Goal: Register for event/course

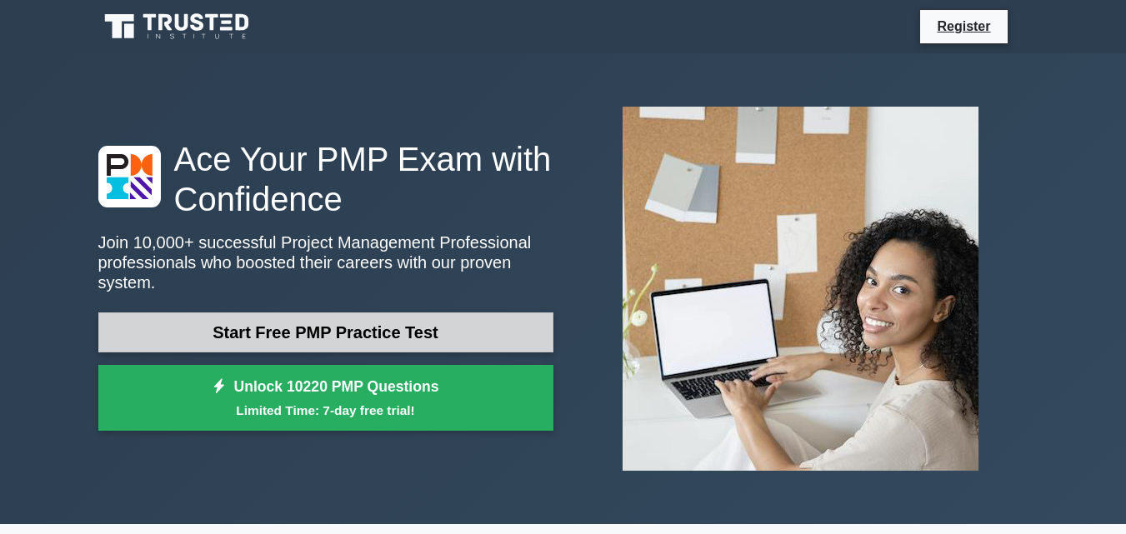
click at [369, 324] on link "Start Free PMP Practice Test" at bounding box center [325, 332] width 455 height 40
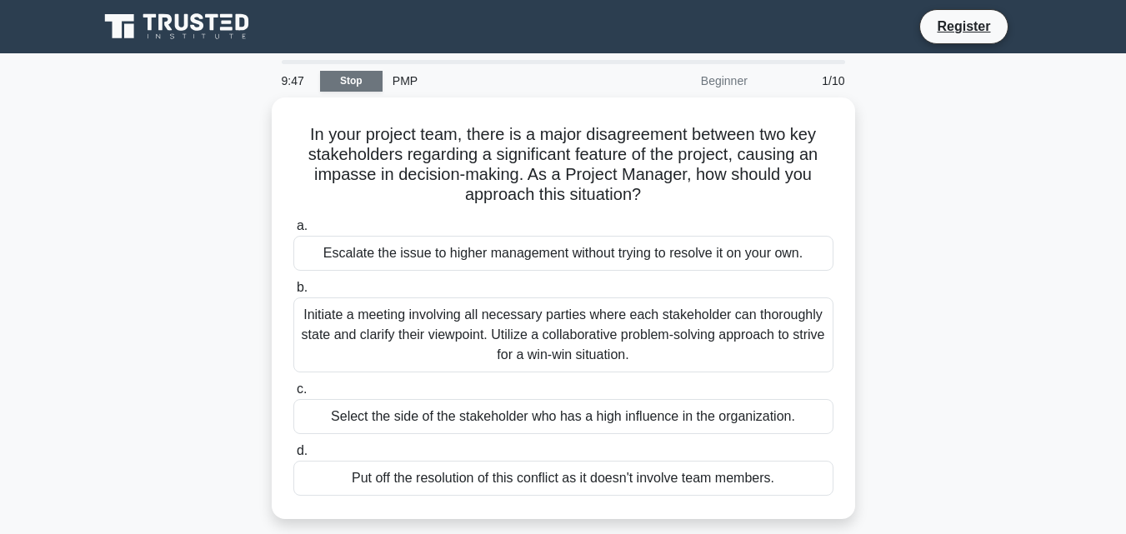
click at [358, 80] on link "Stop" at bounding box center [351, 81] width 62 height 21
